Goal: Information Seeking & Learning: Learn about a topic

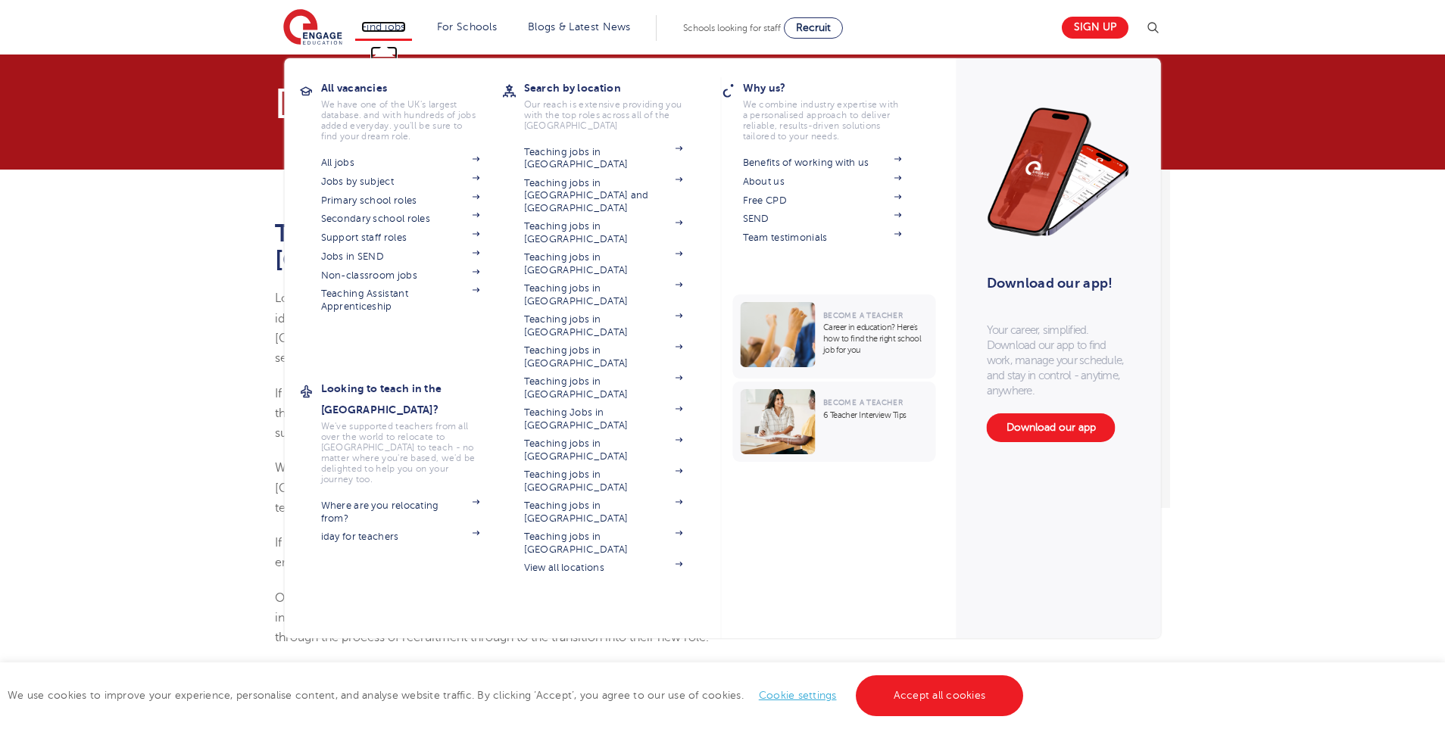
click at [398, 30] on link "Find jobs" at bounding box center [383, 26] width 45 height 11
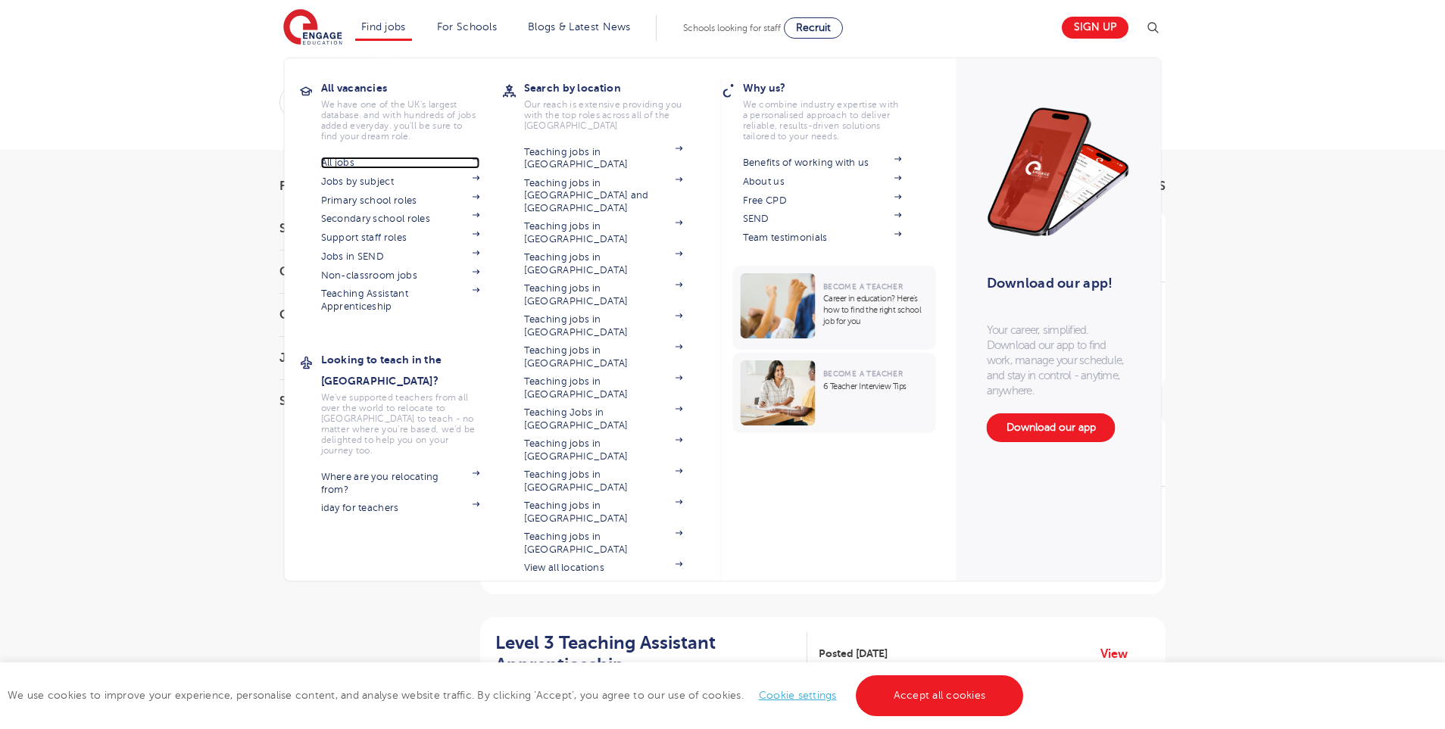
click at [365, 165] on link "All jobs" at bounding box center [400, 163] width 159 height 12
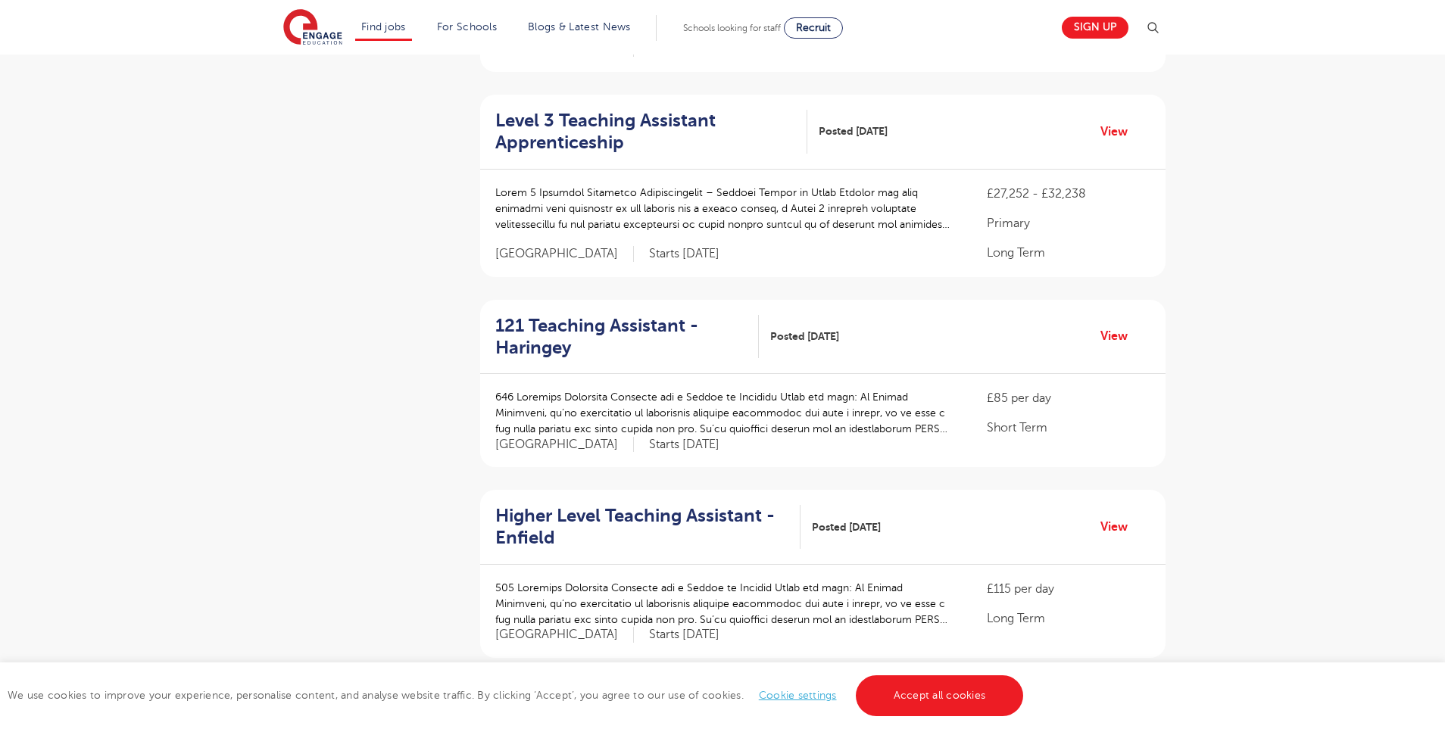
scroll to position [1463, 0]
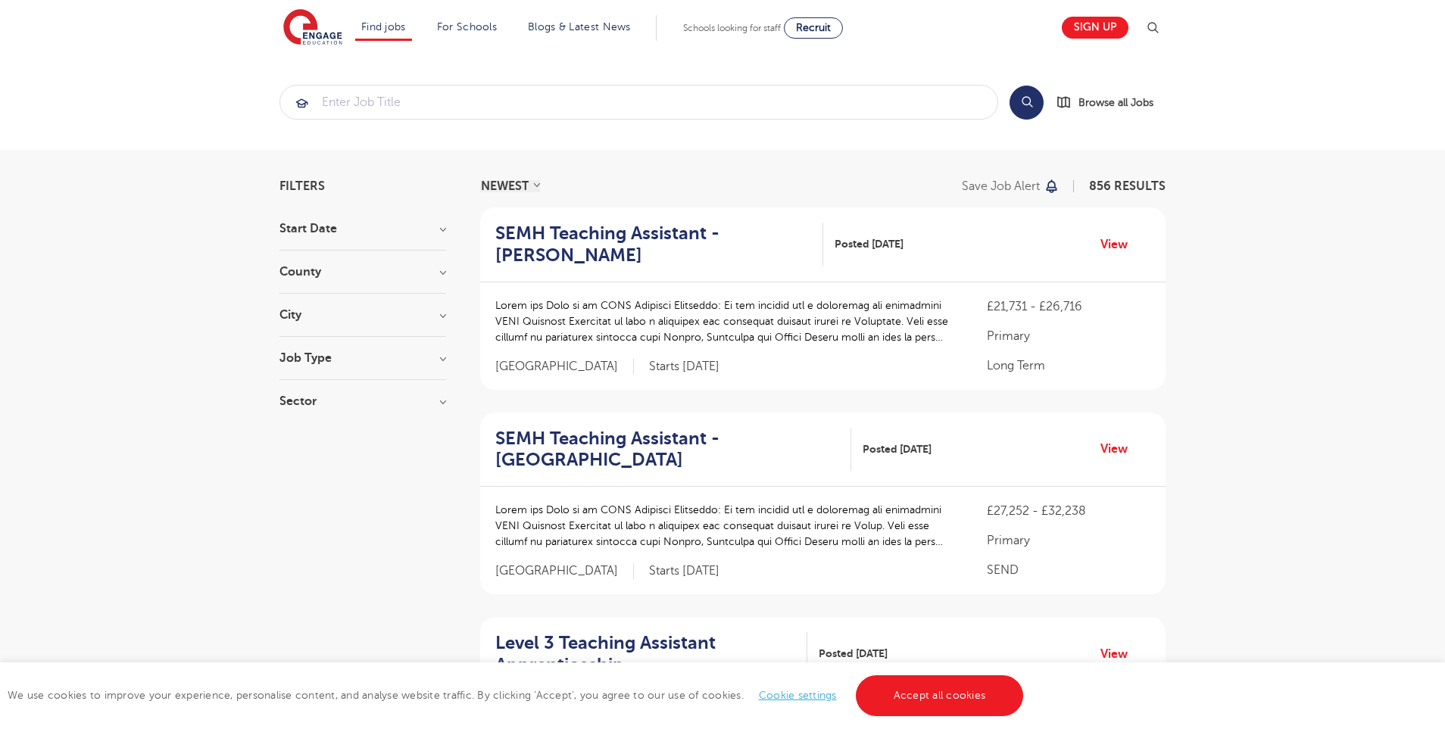
click at [373, 278] on div "County [GEOGRAPHIC_DATA] 622 [GEOGRAPHIC_DATA] 138 [GEOGRAPHIC_DATA] 28 [GEOGRA…" at bounding box center [362, 280] width 167 height 28
click at [314, 264] on section "Start Date September 94 [DATE] [DATE] Show more County [GEOGRAPHIC_DATA] 622 [G…" at bounding box center [362, 323] width 167 height 200
click at [316, 270] on h3 "County" at bounding box center [362, 272] width 167 height 12
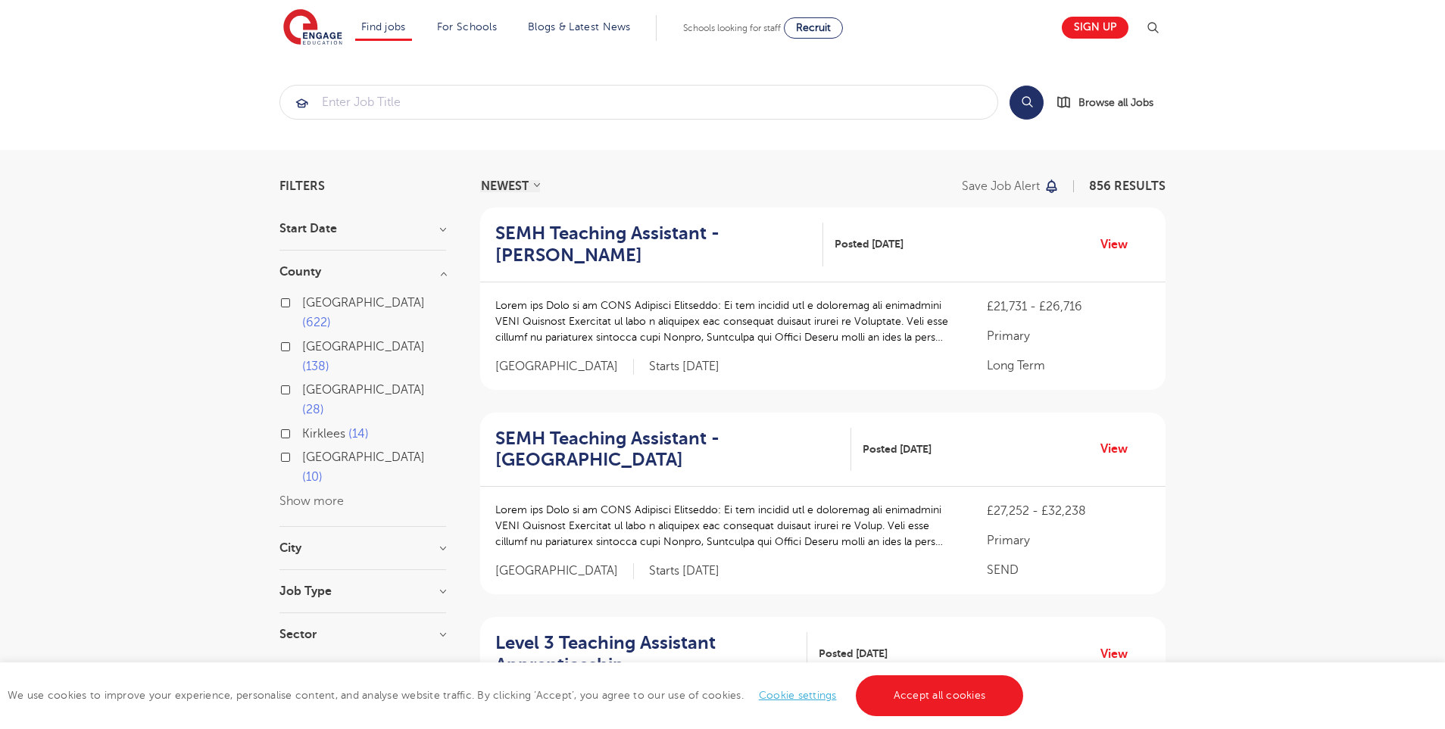
click at [326, 494] on button "Show more" at bounding box center [311, 501] width 64 height 14
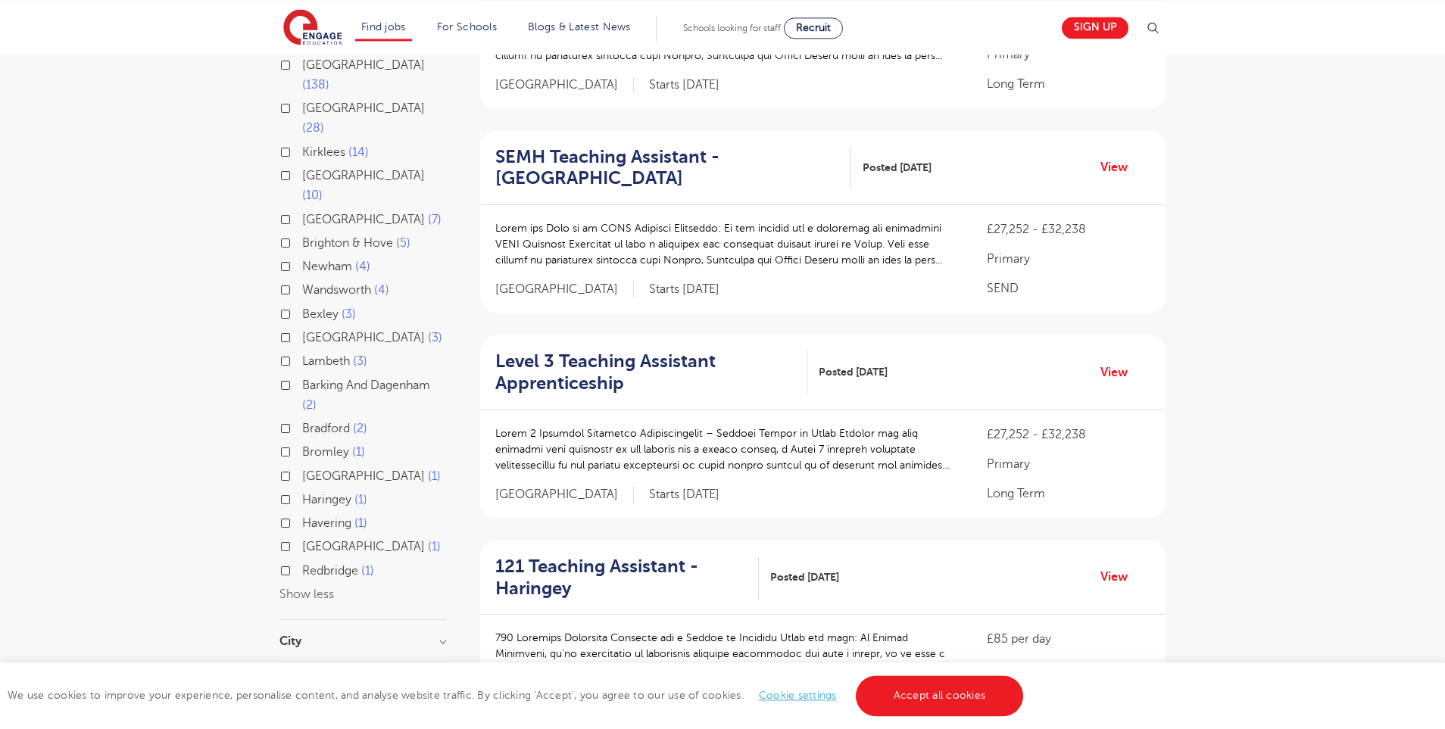
scroll to position [313, 0]
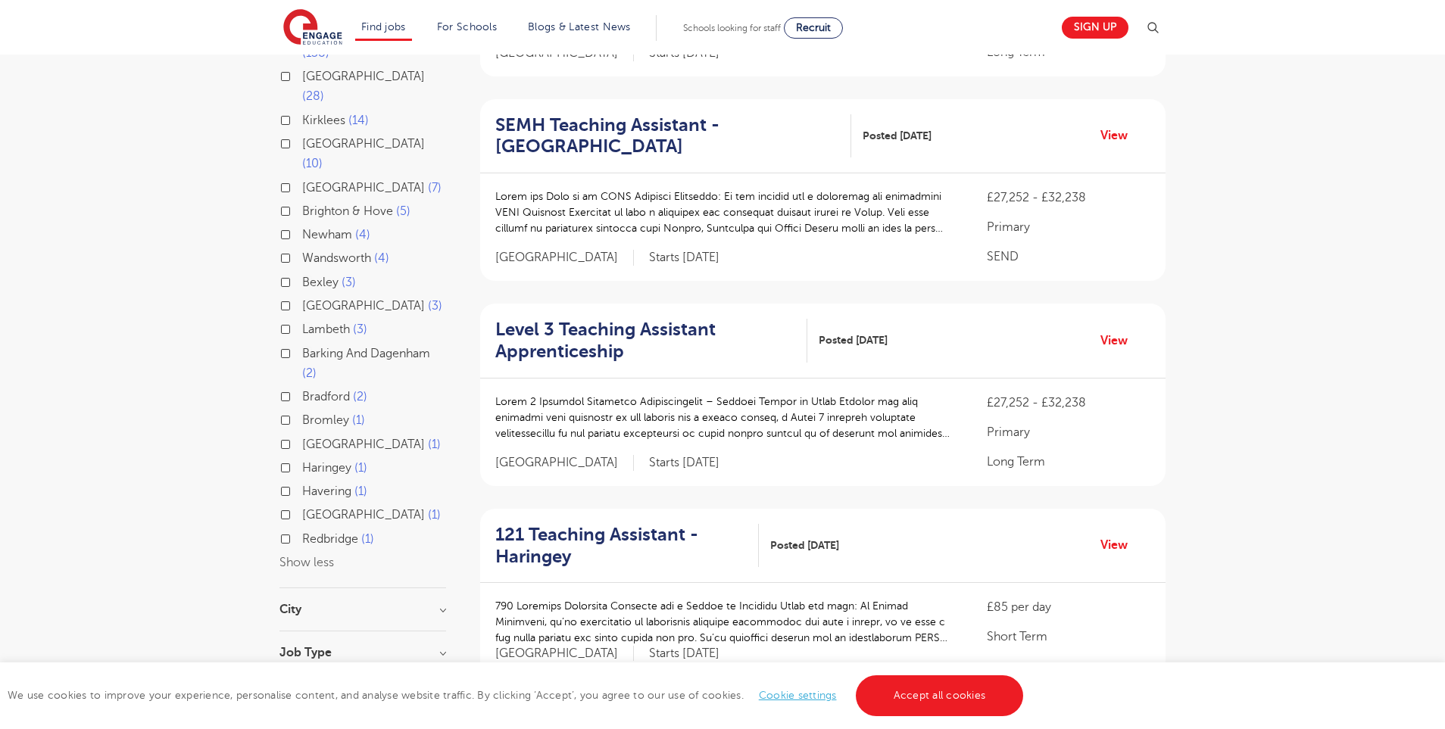
click at [325, 556] on button "Show less" at bounding box center [306, 563] width 55 height 14
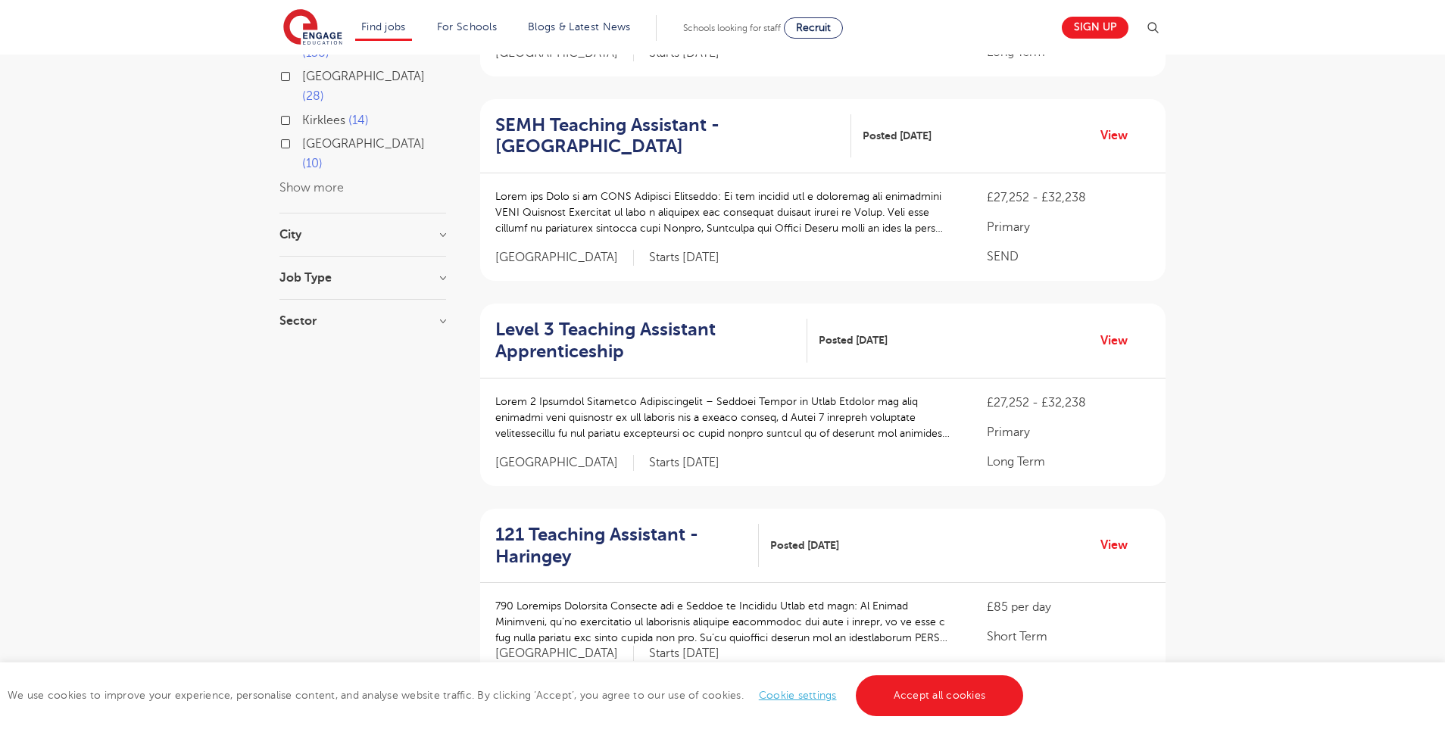
scroll to position [0, 0]
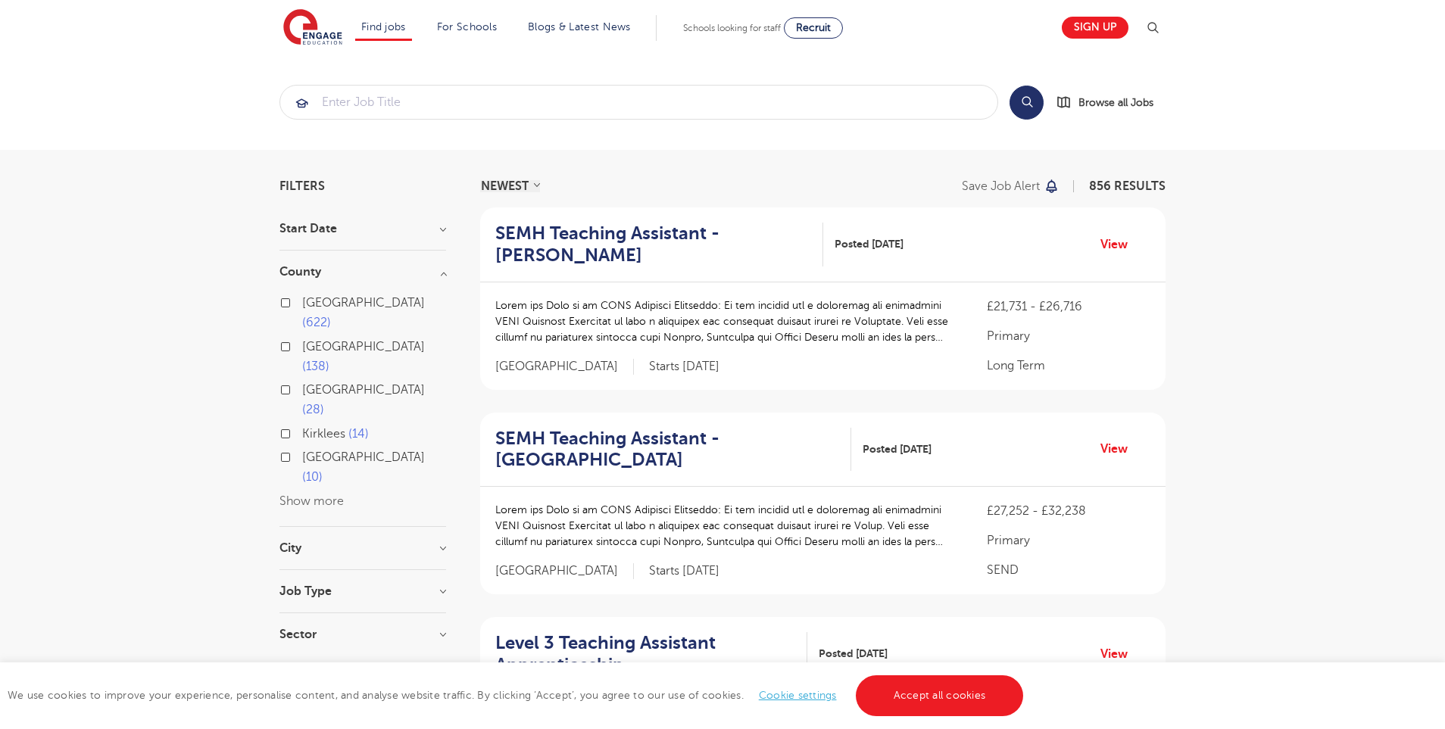
click at [296, 431] on div "[GEOGRAPHIC_DATA] 622 [GEOGRAPHIC_DATA] 138 [GEOGRAPHIC_DATA] 28 [GEOGRAPHIC_DA…" at bounding box center [362, 402] width 167 height 218
click at [295, 494] on button "Show more" at bounding box center [311, 501] width 64 height 14
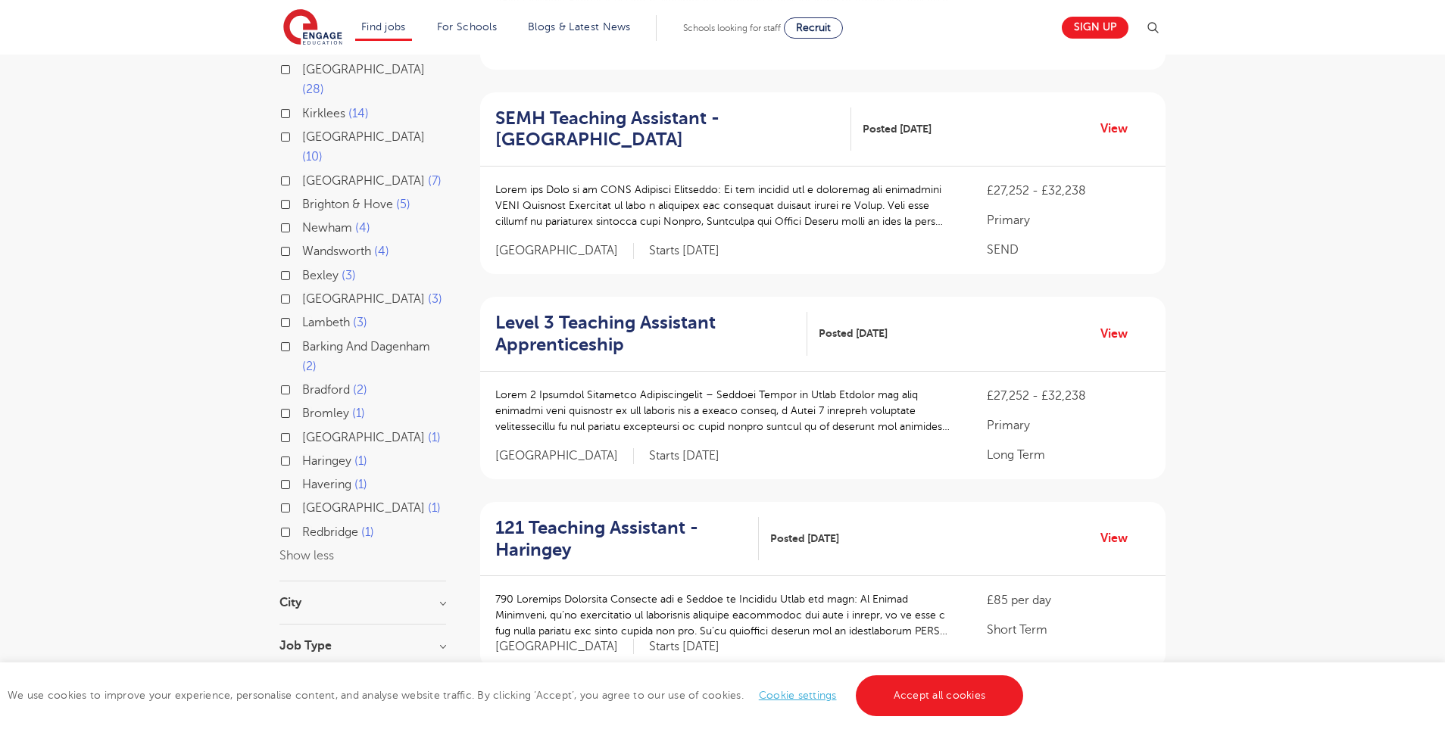
scroll to position [418, 0]
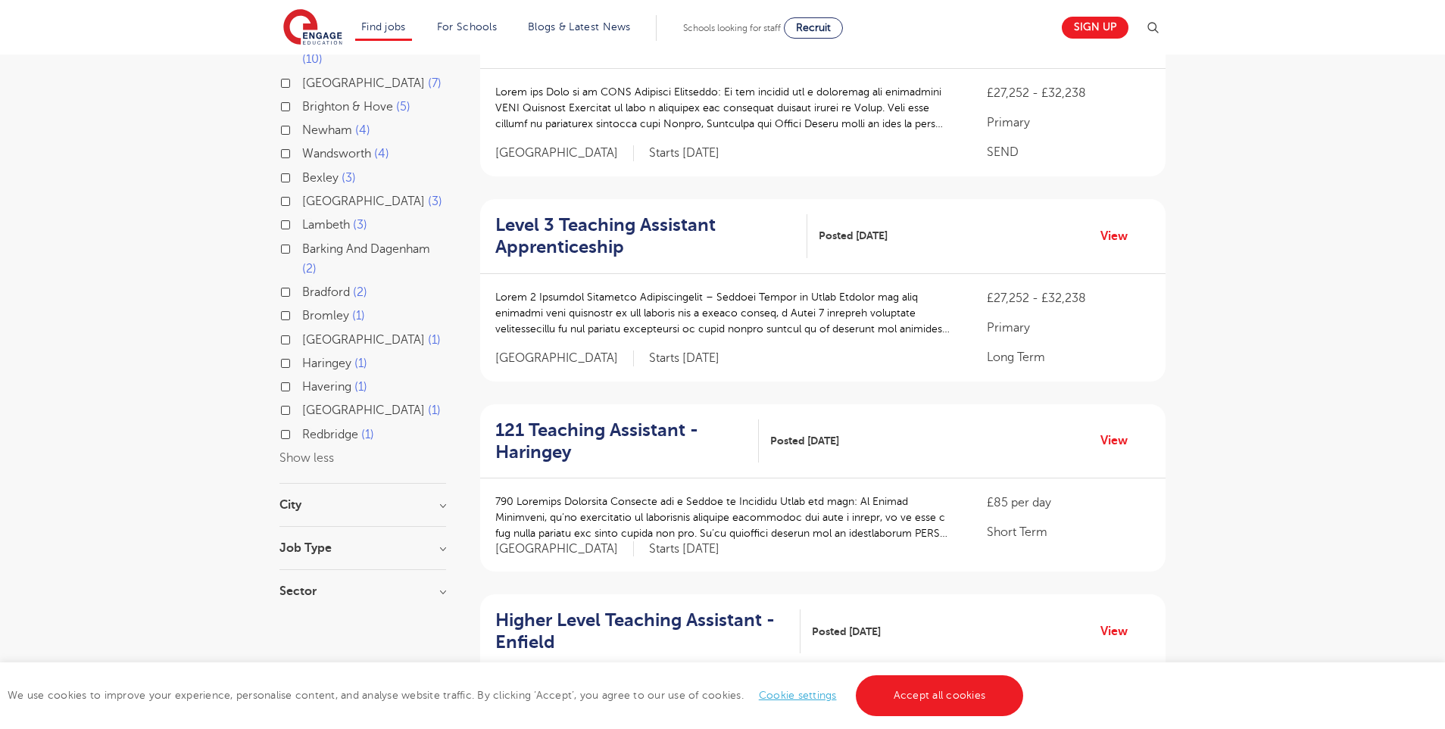
click at [304, 412] on section "Start Date September 94 [DATE] [DATE] Show more County [GEOGRAPHIC_DATA] 622 [G…" at bounding box center [362, 209] width 167 height 808
click at [306, 416] on section "Start Date September 94 [DATE] [DATE] Show more County [GEOGRAPHIC_DATA] 622 [G…" at bounding box center [362, 209] width 167 height 808
click at [303, 419] on section "Start Date September 94 [DATE] [DATE] Show more County [GEOGRAPHIC_DATA] 622 [G…" at bounding box center [362, 209] width 167 height 808
click at [295, 499] on h3 "City" at bounding box center [362, 505] width 167 height 12
click at [323, 589] on div "City Hounslow 62 [GEOGRAPHIC_DATA] 34 [GEOGRAPHIC_DATA] 33 [GEOGRAPHIC_DATA] 32…" at bounding box center [362, 590] width 167 height 182
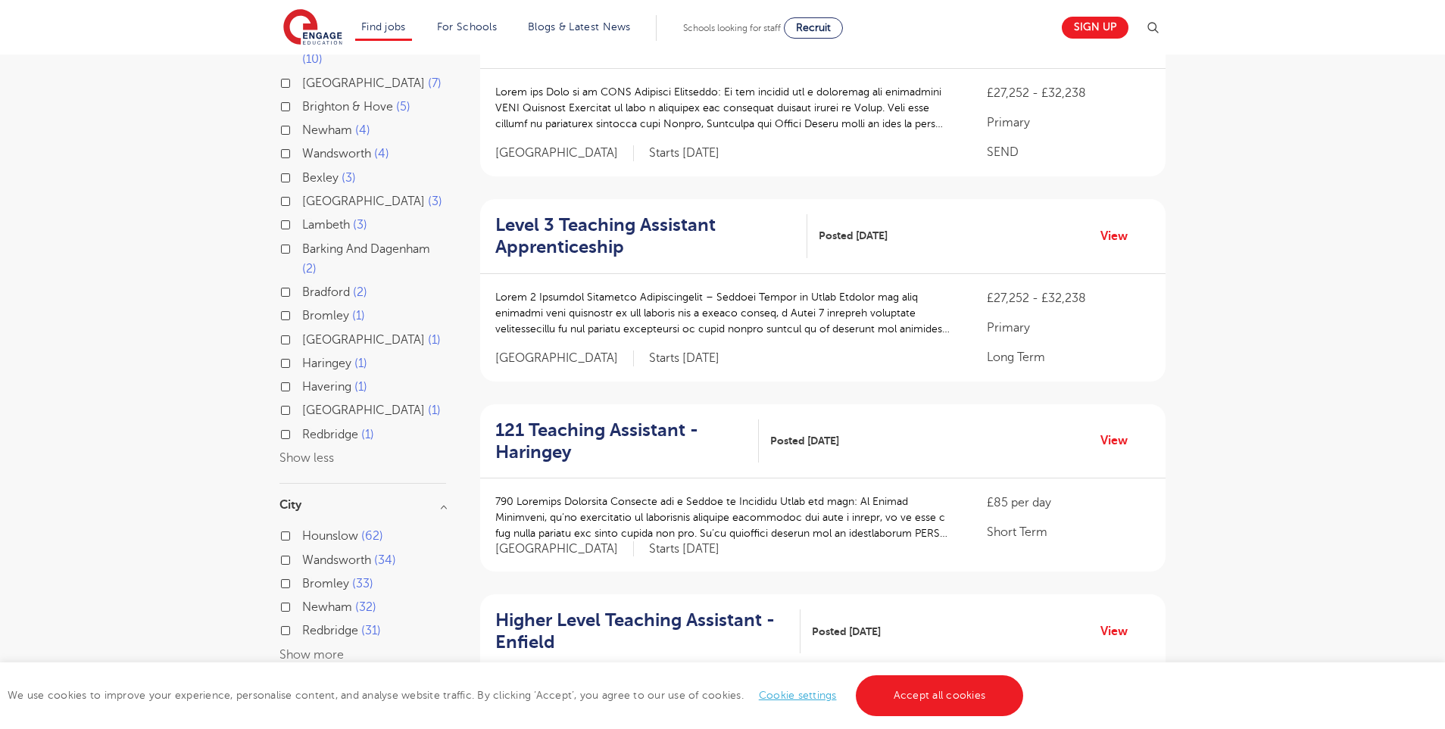
click at [325, 648] on button "Show more" at bounding box center [311, 655] width 64 height 14
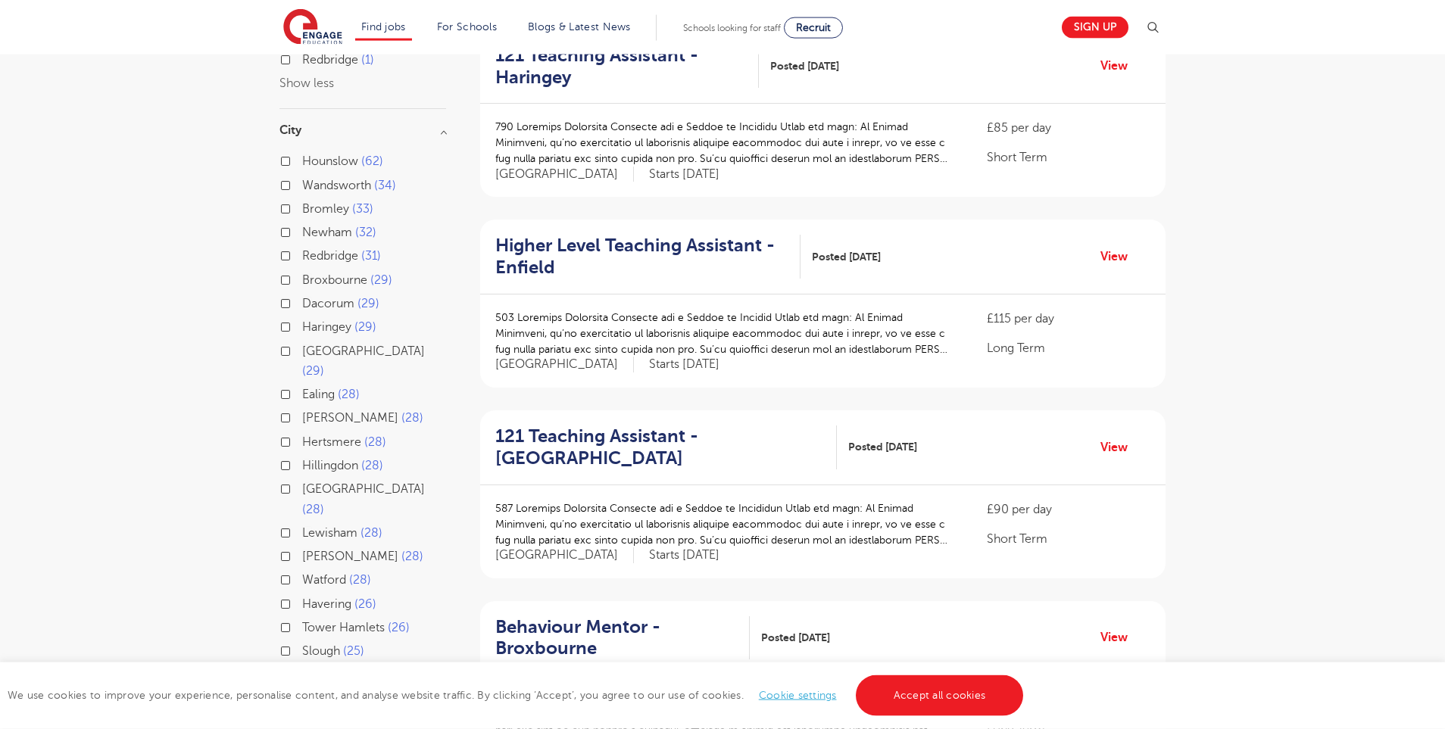
scroll to position [836, 0]
